Goal: Information Seeking & Learning: Learn about a topic

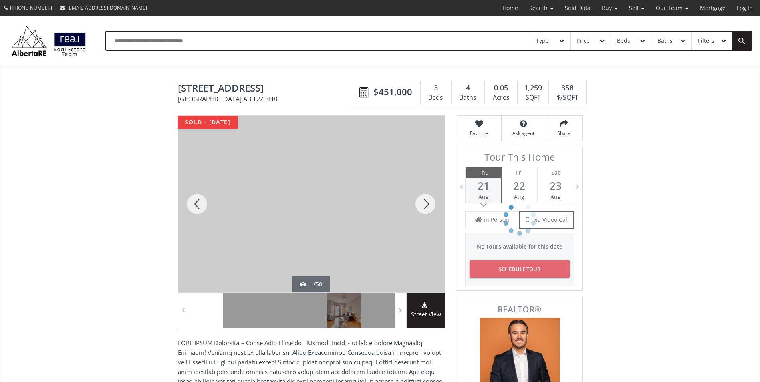
click at [421, 300] on div "Street View" at bounding box center [426, 310] width 38 height 35
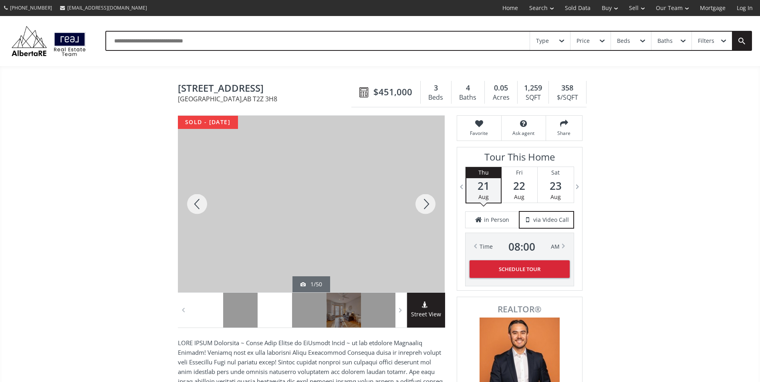
click at [262, 310] on body "(587) 819-0007 info@AlbertaRE.com Home Search Search By Map Advanced Search Cal…" at bounding box center [380, 191] width 760 height 382
